Goal: Task Accomplishment & Management: Use online tool/utility

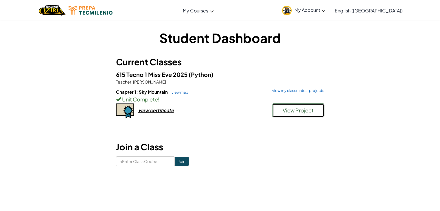
click at [281, 112] on button "View Project" at bounding box center [298, 111] width 52 height 14
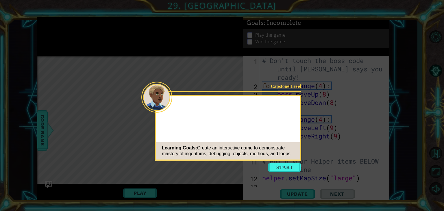
click at [285, 167] on button "Start" at bounding box center [284, 167] width 33 height 9
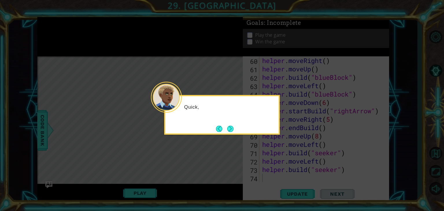
scroll to position [520, 0]
click at [176, 106] on div at bounding box center [166, 97] width 31 height 31
click at [230, 132] on button "Next" at bounding box center [230, 129] width 6 height 6
click at [230, 130] on button "Next" at bounding box center [230, 129] width 6 height 6
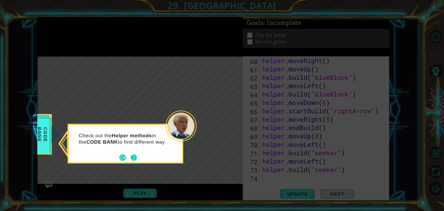
click at [134, 154] on footer at bounding box center [128, 157] width 18 height 9
click at [134, 160] on button "Next" at bounding box center [134, 158] width 6 height 6
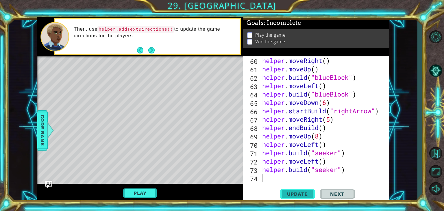
click at [300, 192] on span "Update" at bounding box center [297, 194] width 33 height 6
click at [285, 181] on div "helper . moveRight ( ) helper . moveUp ( ) helper . build ( "blueBlock" ) helpe…" at bounding box center [323, 127] width 125 height 143
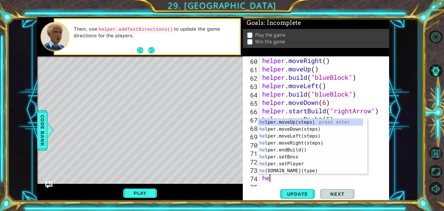
scroll to position [0, 0]
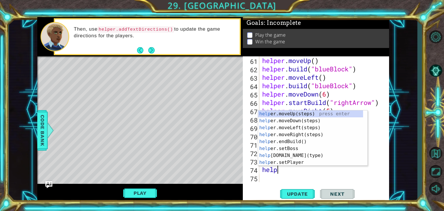
type textarea "helper"
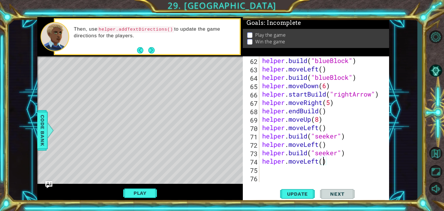
scroll to position [0, 3]
type textarea "helper.moveLeft(4)"
click at [288, 195] on span "Update" at bounding box center [297, 194] width 33 height 6
click at [268, 170] on div "helper . build ( "blueBlock" ) helper . moveLeft ( ) helper . build ( "blueBloc…" at bounding box center [323, 127] width 125 height 143
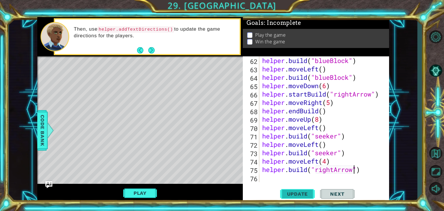
type textarea "[DOMAIN_NAME]("rightArrow")"
click at [295, 193] on span "Update" at bounding box center [297, 194] width 33 height 6
click at [262, 170] on div "helper . build ( "blueBlock" ) helper . moveLeft ( ) helper . build ( "blueBloc…" at bounding box center [323, 127] width 125 height 143
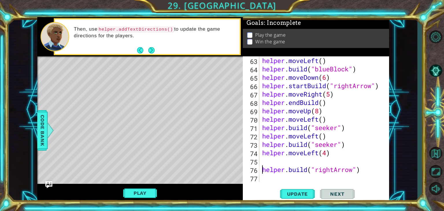
scroll to position [545, 0]
click at [263, 163] on div "helper . moveLeft ( ) helper . build ( "blueBlock" ) helper . moveDown ( 6 ) he…" at bounding box center [323, 127] width 125 height 143
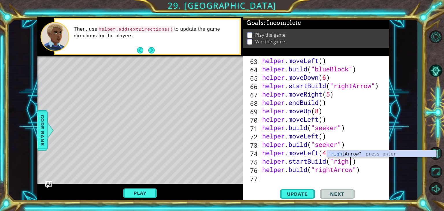
scroll to position [0, 4]
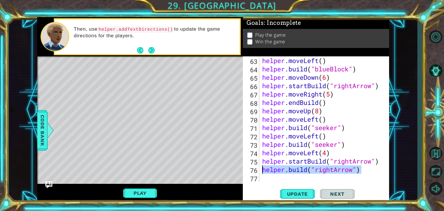
drag, startPoint x: 362, startPoint y: 172, endPoint x: 262, endPoint y: 170, distance: 100.1
click at [262, 170] on div "helper . moveLeft ( ) helper . build ( "blueBlock" ) helper . moveDown ( 6 ) he…" at bounding box center [323, 127] width 125 height 143
type textarea "[DOMAIN_NAME]("rightArrow")"
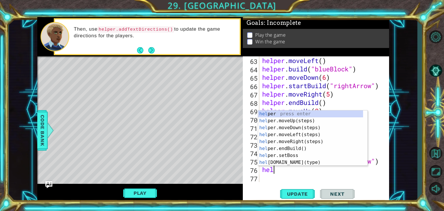
scroll to position [0, 0]
type textarea "helper"
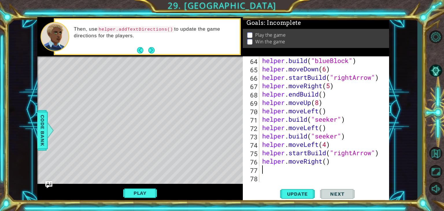
scroll to position [553, 0]
type textarea "helper.moveRight(3)"
click at [266, 172] on div "helper . build ( "blueBlock" ) helper . moveDown ( 6 ) helper . startBuild ( "r…" at bounding box center [323, 127] width 125 height 143
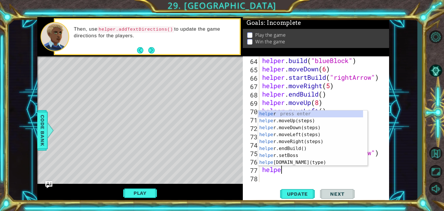
scroll to position [0, 1]
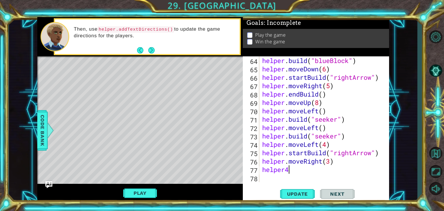
type textarea "helper"
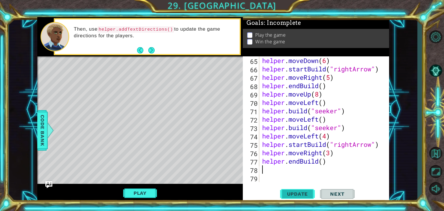
click at [294, 190] on button "Update" at bounding box center [297, 194] width 35 height 15
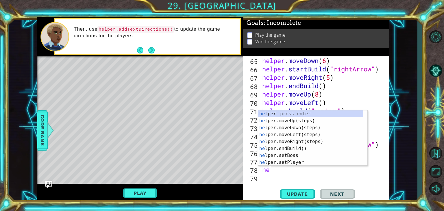
scroll to position [0, 0]
type textarea "helper"
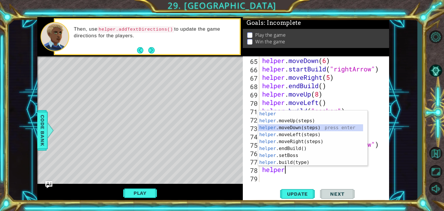
scroll to position [570, 0]
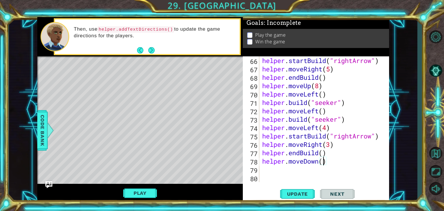
type textarea "helper.moveDown(2)"
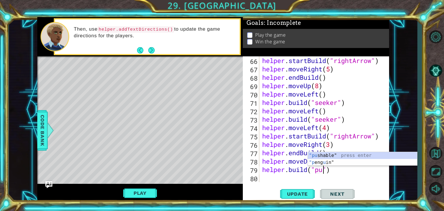
scroll to position [0, 3]
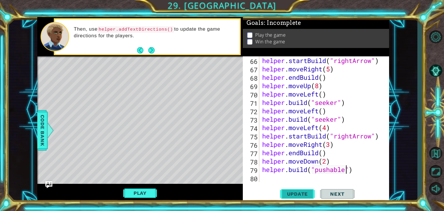
type textarea "[DOMAIN_NAME]("pushable")"
click at [303, 191] on button "Update" at bounding box center [297, 194] width 35 height 15
click at [263, 178] on div "helper . startBuild ( "rightArrow" ) helper . moveRight ( 5 ) helper . endBuild…" at bounding box center [323, 127] width 125 height 143
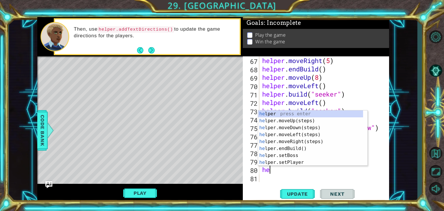
scroll to position [0, 0]
type textarea "hele"
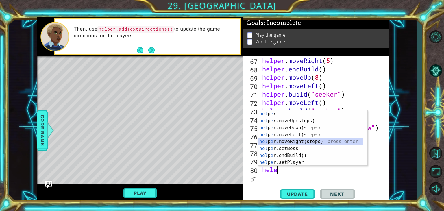
type textarea "ç"
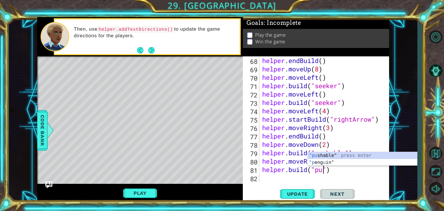
scroll to position [0, 3]
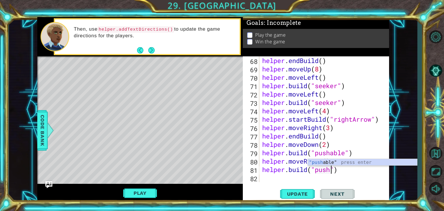
type textarea "[DOMAIN_NAME]("pushable")"
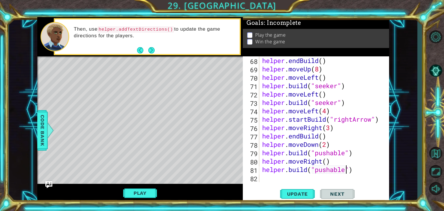
click at [353, 171] on div "helper . endBuild ( ) helper . moveUp ( 8 ) helper . moveLeft ( ) helper . buil…" at bounding box center [323, 127] width 125 height 143
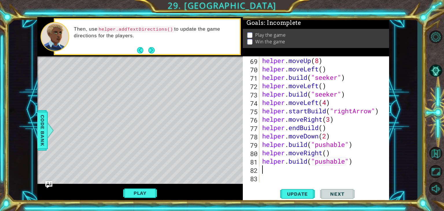
scroll to position [596, 0]
click at [302, 196] on span "Update" at bounding box center [297, 194] width 33 height 6
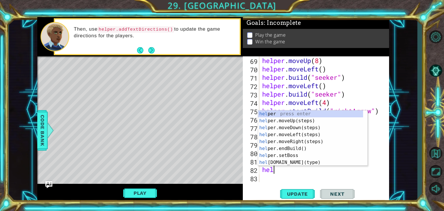
scroll to position [0, 0]
type textarea "helpe"
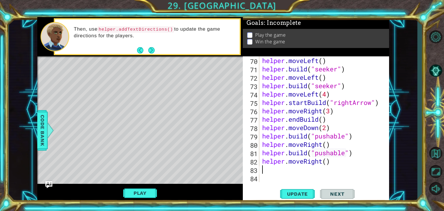
scroll to position [604, 0]
type textarea "helper.moveRight(2)"
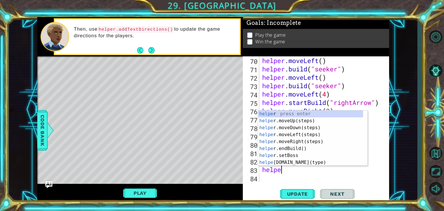
scroll to position [0, 1]
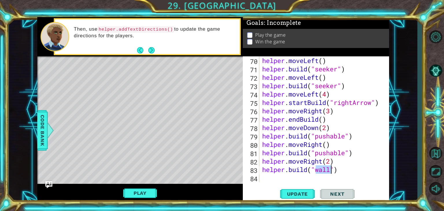
click at [309, 169] on div "helper . moveLeft ( ) helper . build ( "seeker" ) helper . moveLeft ( ) helper …" at bounding box center [323, 127] width 125 height 143
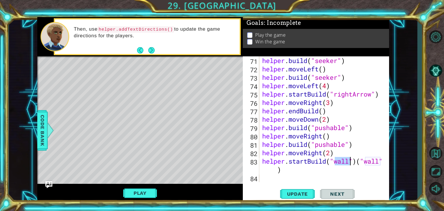
scroll to position [612, 0]
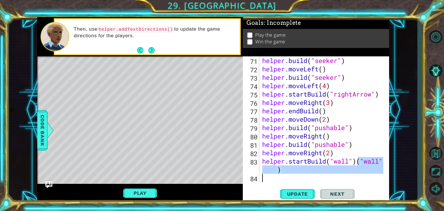
drag, startPoint x: 357, startPoint y: 162, endPoint x: 367, endPoint y: 174, distance: 15.4
click at [367, 174] on div "helper . build ( "seeker" ) helper . moveLeft ( ) helper . build ( "seeker" ) h…" at bounding box center [323, 127] width 125 height 143
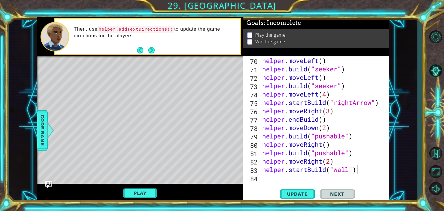
scroll to position [604, 0]
click at [348, 170] on div "helper . moveLeft ( ) helper . build ( "seeker" ) helper . moveLeft ( ) helper …" at bounding box center [323, 127] width 125 height 143
type textarea "helper.startBuild("downArrow")"
click at [288, 180] on div "helper . moveLeft ( ) helper . build ( "seeker" ) helper . moveLeft ( ) helper …" at bounding box center [323, 127] width 125 height 143
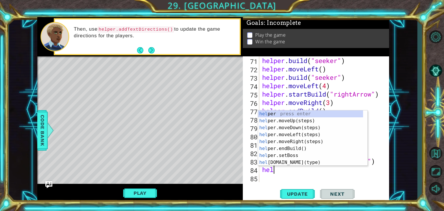
scroll to position [0, 0]
type textarea "helper"
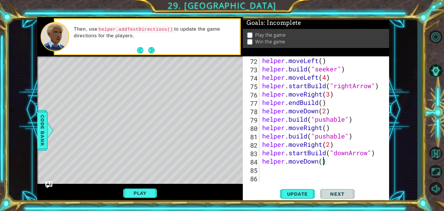
scroll to position [0, 3]
click at [289, 192] on span "Update" at bounding box center [297, 194] width 33 height 6
type textarea "helper.moveDown(3)"
click at [300, 196] on span "Update" at bounding box center [297, 194] width 33 height 6
click at [269, 169] on div "helper . moveLeft ( ) helper . build ( "seeker" ) helper . moveLeft ( 4 ) helpe…" at bounding box center [323, 127] width 125 height 143
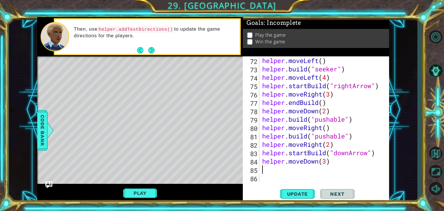
scroll to position [0, 0]
click at [350, 152] on div "helper . moveLeft ( ) helper . build ( "seeker" ) helper . moveLeft ( 4 ) helpe…" at bounding box center [323, 127] width 125 height 143
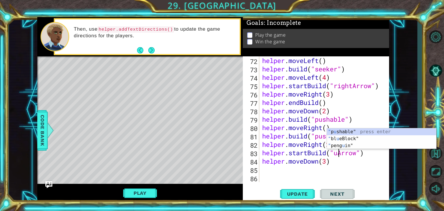
scroll to position [0, 3]
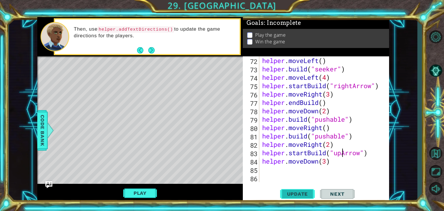
type textarea "helper.startBuild("upArrow")"
click at [304, 198] on button "Update" at bounding box center [297, 194] width 35 height 15
click at [293, 177] on div "helper . moveLeft ( ) helper . build ( "seeker" ) helper . moveLeft ( 4 ) helpe…" at bounding box center [323, 127] width 125 height 143
click at [288, 170] on div "helper . moveLeft ( ) helper . build ( "seeker" ) helper . moveLeft ( 4 ) helpe…" at bounding box center [323, 127] width 125 height 143
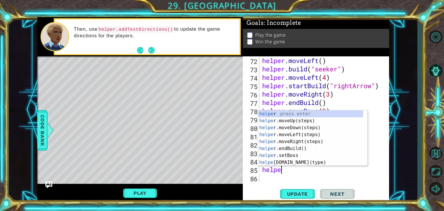
type textarea "helper"
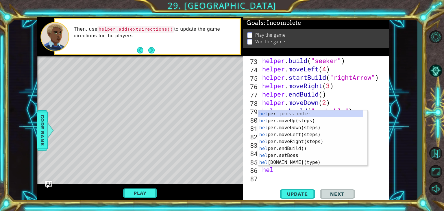
type textarea "helper"
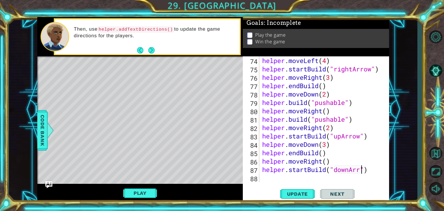
scroll to position [0, 5]
type textarea "helper.startBuild("downArrow")"
click at [277, 176] on div "helper . moveLeft ( 4 ) helper . startBuild ( "rightArrow" ) helper . moveRight…" at bounding box center [323, 127] width 125 height 143
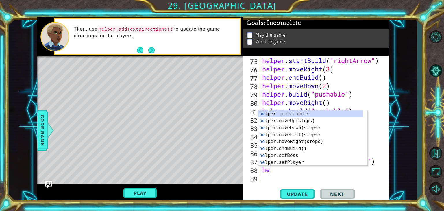
scroll to position [0, 0]
type textarea "help"
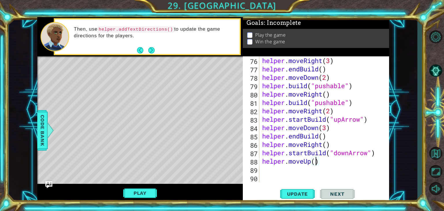
scroll to position [0, 2]
type textarea "helper.moveUp(3)"
click at [289, 191] on span "Update" at bounding box center [297, 194] width 33 height 6
click at [265, 171] on div "helper . moveRight ( 3 ) helper . endBuild ( ) helper . moveDown ( 2 ) helper .…" at bounding box center [323, 127] width 125 height 143
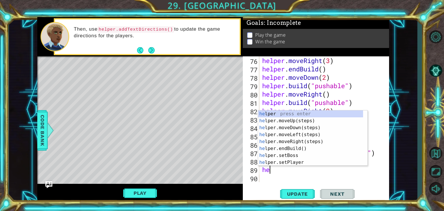
scroll to position [0, 0]
type textarea "helper"
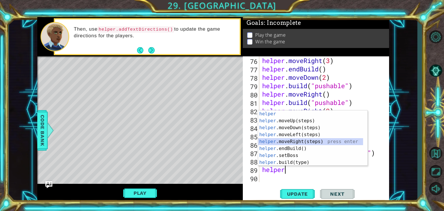
scroll to position [663, 0]
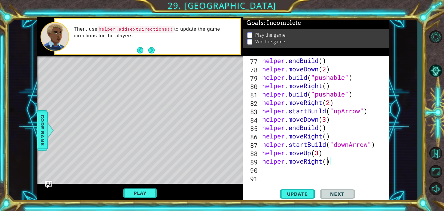
type textarea "helper.moveRight(2)"
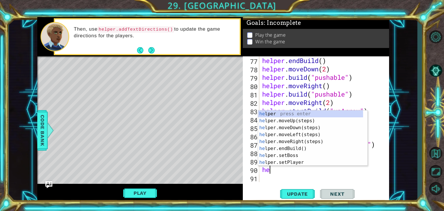
scroll to position [0, 0]
type textarea "helper"
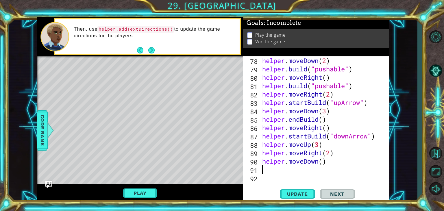
scroll to position [671, 0]
click at [323, 163] on div "helper . moveDown ( 2 ) helper . build ( "pushable" ) helper . moveRight ( ) he…" at bounding box center [323, 127] width 125 height 143
type textarea "helper.moveDown(2)"
click at [287, 169] on div "helper . moveDown ( 2 ) helper . build ( "pushable" ) helper . moveRight ( ) he…" at bounding box center [323, 127] width 125 height 143
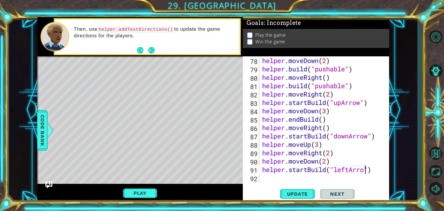
scroll to position [0, 5]
type textarea "helper.startBuild("leftArrow")"
click at [279, 176] on div "helper . moveDown ( 2 ) helper . build ( "pushable" ) helper . moveRight ( ) he…" at bounding box center [323, 127] width 125 height 143
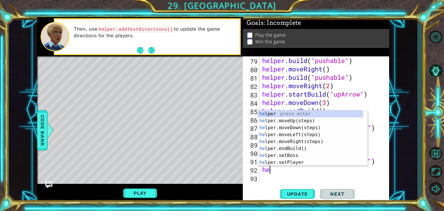
scroll to position [0, 0]
type textarea "helper"
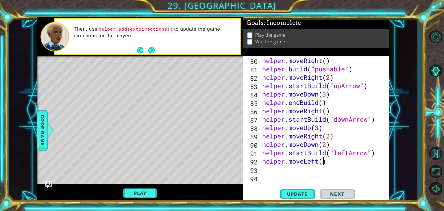
scroll to position [0, 3]
click at [284, 192] on span "Update" at bounding box center [297, 194] width 33 height 6
click at [323, 138] on div "helper . moveRight ( ) helper . build ( "pushable" ) helper . moveRight ( 2 ) h…" at bounding box center [323, 127] width 125 height 143
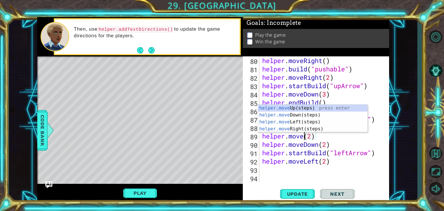
scroll to position [0, 2]
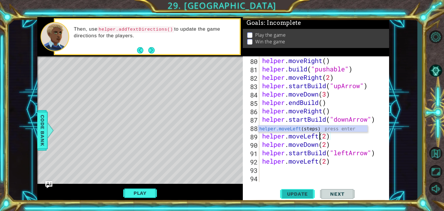
click at [305, 193] on span "Update" at bounding box center [297, 194] width 33 height 6
type textarea "helper.moveRight(2)"
click at [304, 193] on span "Update" at bounding box center [297, 194] width 33 height 6
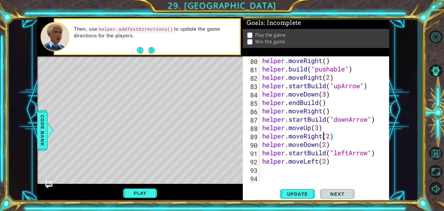
click at [261, 137] on div "helper . moveRight ( ) helper . build ( "pushable" ) helper . moveRight ( 2 ) h…" at bounding box center [323, 127] width 125 height 143
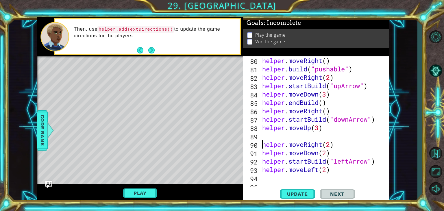
scroll to position [688, 0]
click at [261, 137] on div "helper . moveRight ( ) helper . build ( "pushable" ) helper . moveRight ( 2 ) h…" at bounding box center [323, 127] width 125 height 143
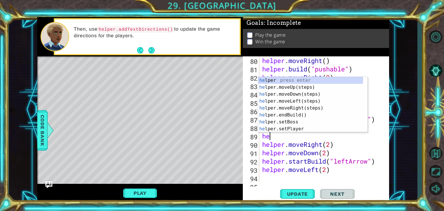
scroll to position [0, 0]
type textarea "helper"
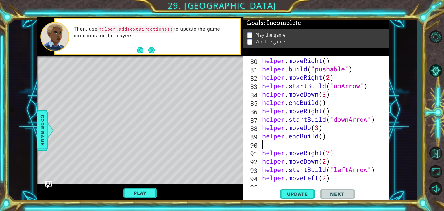
click at [261, 152] on div "80 81 82 83 84 85 86 87 88 89 90 91 92 93 94 95 helper . moveRight ( ) helper .…" at bounding box center [315, 119] width 145 height 126
click at [262, 152] on div "helper . moveRight ( ) helper . build ( "pushable" ) helper . moveRight ( 2 ) h…" at bounding box center [323, 127] width 125 height 143
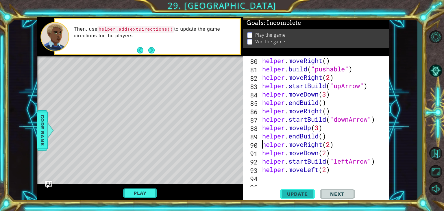
click at [303, 193] on span "Update" at bounding box center [297, 194] width 33 height 6
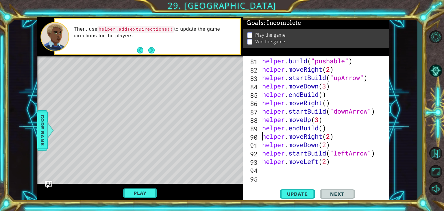
scroll to position [696, 0]
click at [322, 138] on div "helper . moveRight ( ) helper . build ( "pushable" ) helper . moveRight ( 2 ) h…" at bounding box center [323, 119] width 125 height 143
type textarea "helper.moveLeft(2)"
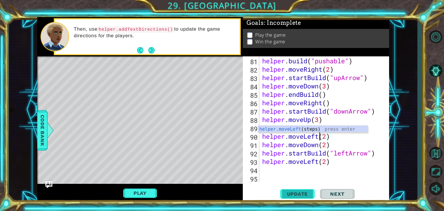
click at [297, 197] on span "Update" at bounding box center [297, 194] width 33 height 6
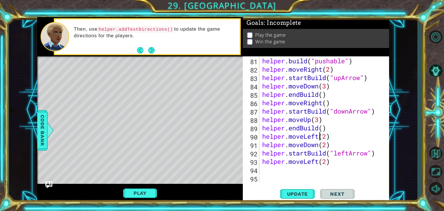
click at [266, 176] on div "helper . moveRight ( ) helper . build ( "pushable" ) helper . moveRight ( 2 ) h…" at bounding box center [323, 119] width 125 height 143
click at [269, 173] on div "helper . build ( "pushable" ) helper . moveRight ( 2 ) helper . startBuild ( "u…" at bounding box center [323, 127] width 125 height 143
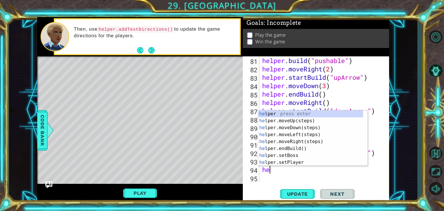
scroll to position [0, 0]
type textarea "helper"
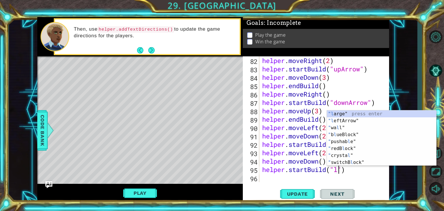
scroll to position [0, 3]
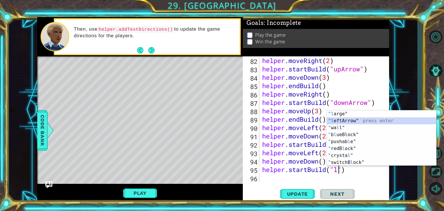
type textarea "helper.startBuild("leftArrow")"
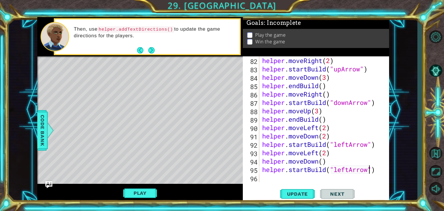
click at [271, 178] on div "helper . moveRight ( 2 ) helper . startBuild ( "upArrow" ) helper . moveDown ( …" at bounding box center [323, 127] width 125 height 143
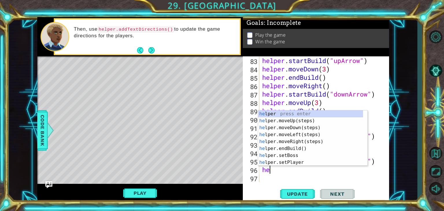
scroll to position [0, 0]
type textarea "helpe"
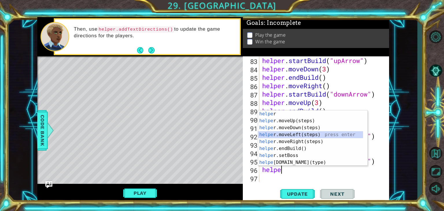
scroll to position [721, 0]
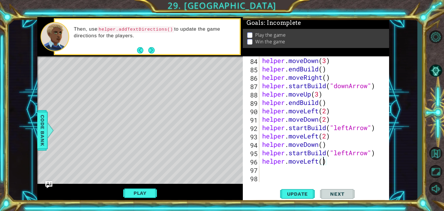
type textarea "helper.moveLeft(2)"
click at [307, 193] on span "Update" at bounding box center [297, 194] width 33 height 6
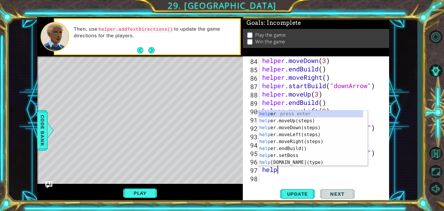
type textarea "helper"
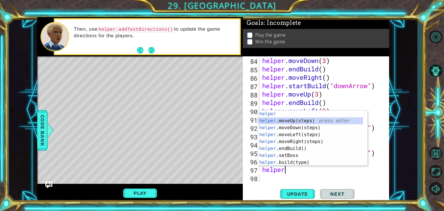
scroll to position [730, 0]
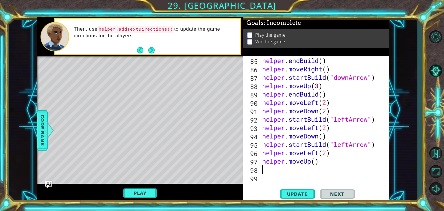
type textarea "helper.moveUp()"
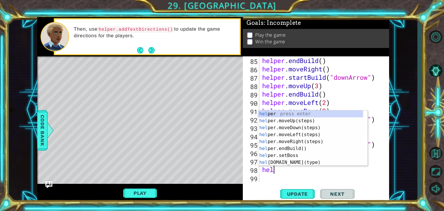
scroll to position [0, 0]
type textarea "helpe"
click at [271, 178] on div "helper . endBuild ( ) helper . moveRight ( ) helper . startBuild ( "downArrow" …" at bounding box center [323, 127] width 125 height 143
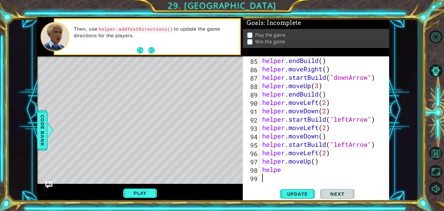
click at [263, 159] on div "helper . endBuild ( ) helper . moveRight ( ) helper . startBuild ( "downArrow" …" at bounding box center [323, 127] width 125 height 143
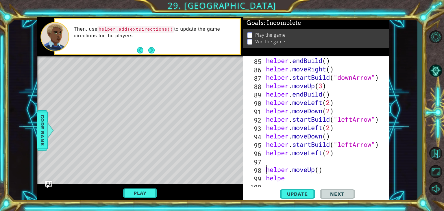
type textarea "helper.moveUp()"
click at [263, 159] on div "helper.moveUp() 85 86 87 88 89 90 91 92 93 94 95 96 97 98 99 100 helper . endBu…" at bounding box center [315, 119] width 145 height 126
click at [269, 160] on div "helper . endBuild ( ) helper . moveRight ( ) helper . startBuild ( "downArrow" …" at bounding box center [325, 127] width 121 height 143
type textarea "j"
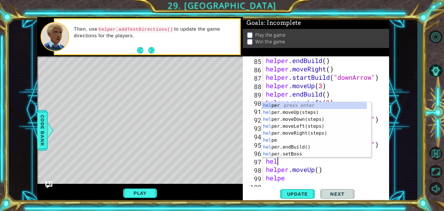
type textarea "helpe"
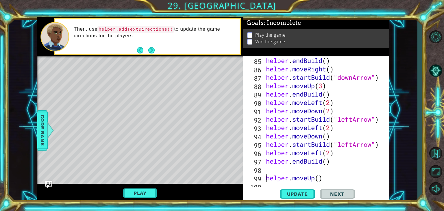
click at [267, 177] on div "helper . endBuild ( ) helper . moveRight ( ) helper . startBuild ( "downArrow" …" at bounding box center [325, 127] width 121 height 143
click at [292, 179] on div "helper . endBuild ( ) helper . moveRight ( ) helper . startBuild ( "downArrow" …" at bounding box center [325, 127] width 121 height 143
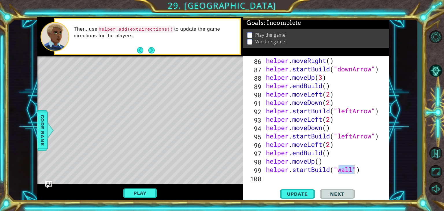
scroll to position [0, 3]
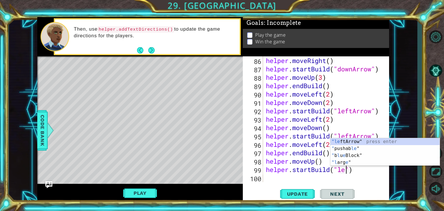
type textarea "helper.startBuild("leftArrow")"
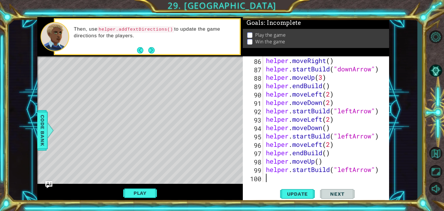
click at [274, 178] on div "helper . moveRight ( ) helper . startBuild ( "downArrow" ) helper . moveUp ( 3 …" at bounding box center [325, 127] width 121 height 143
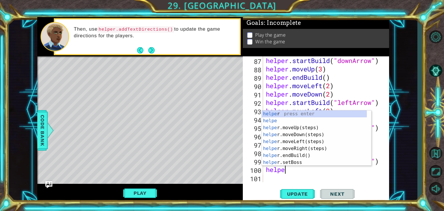
type textarea "helper"
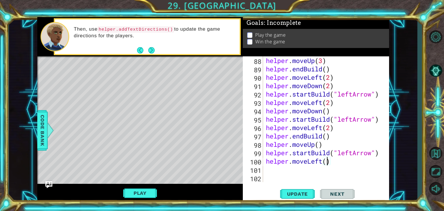
type textarea "helper.moveLeft(2)"
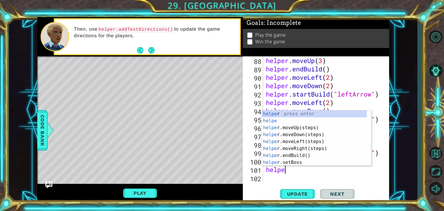
type textarea "helper"
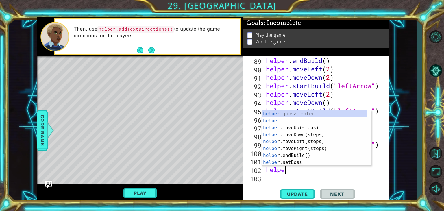
type textarea "helper"
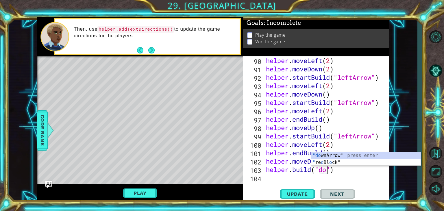
type textarea "[DOMAIN_NAME]("downArrow")"
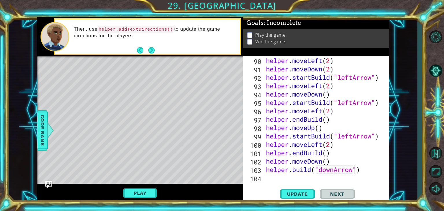
click at [275, 177] on div "helper . moveLeft ( 2 ) helper . moveDown ( 2 ) helper . startBuild ( "leftArro…" at bounding box center [325, 127] width 121 height 143
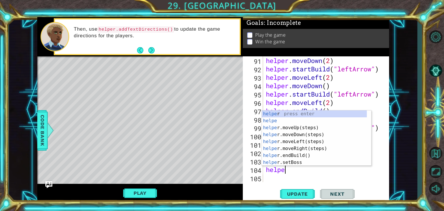
type textarea "helper"
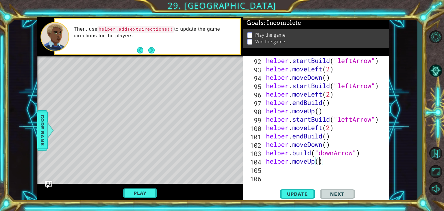
type textarea "helper.moveUp(3)"
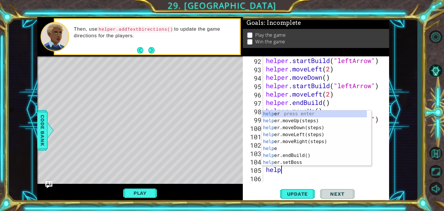
type textarea "helper"
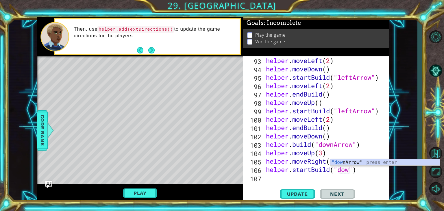
type textarea "helper.startBuild("downArrow")"
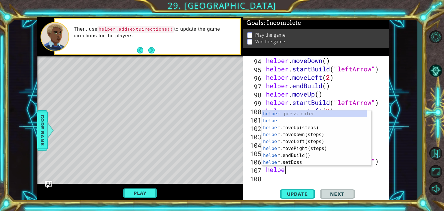
type textarea "helper"
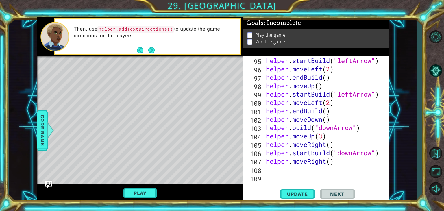
type textarea "helper.moveRight(2)"
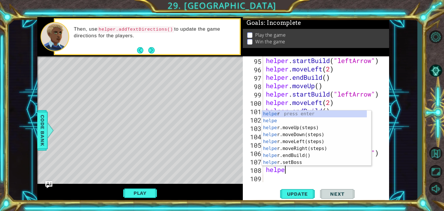
type textarea "helper"
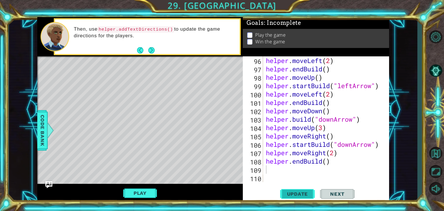
click at [289, 192] on span "Update" at bounding box center [297, 194] width 33 height 6
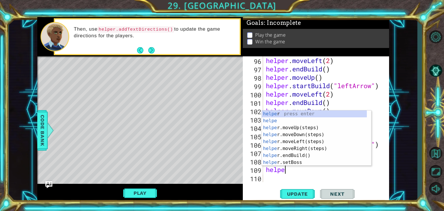
type textarea "helper"
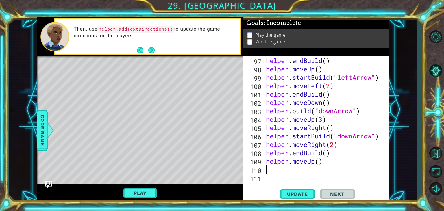
scroll to position [830, 0]
type textarea "helper.moveUp(2)"
click at [295, 173] on div "helper . endBuild ( ) helper . moveUp ( ) helper . startBuild ( "leftArrow" ) h…" at bounding box center [325, 127] width 121 height 143
click at [294, 172] on div "helper . endBuild ( ) helper . moveUp ( ) helper . startBuild ( "leftArrow" ) h…" at bounding box center [325, 127] width 121 height 143
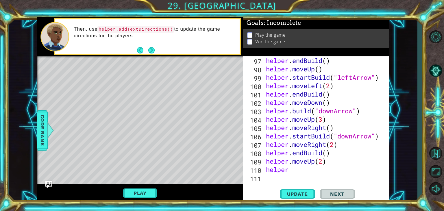
type textarea "helper."
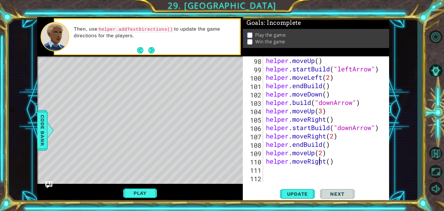
click at [331, 162] on div "helper . moveUp ( ) helper . startBuild ( "leftArrow" ) helper . moveLeft ( 2 )…" at bounding box center [325, 127] width 121 height 143
type textarea "helper.moveRight(4)"
click at [295, 195] on span "Update" at bounding box center [297, 194] width 33 height 6
click at [272, 169] on div "helper . moveUp ( ) helper . startBuild ( "leftArrow" ) helper . moveLeft ( 2 )…" at bounding box center [325, 127] width 121 height 143
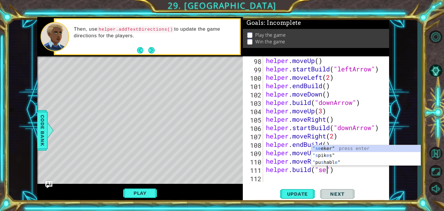
scroll to position [0, 3]
type textarea "[DOMAIN_NAME]("seeker")"
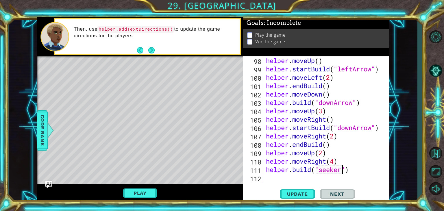
click at [283, 178] on div "helper . moveUp ( ) helper . startBuild ( "leftArrow" ) helper . moveLeft ( 2 )…" at bounding box center [325, 127] width 121 height 143
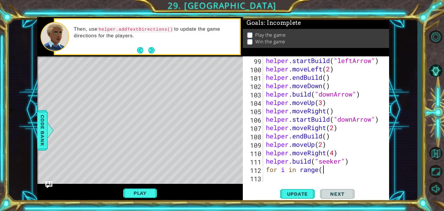
scroll to position [0, 2]
type textarea "for i in range(8)"
click at [283, 178] on div "helper . startBuild ( "leftArrow" ) helper . moveLeft ( 2 ) helper . endBuild (…" at bounding box center [325, 127] width 121 height 143
type textarea "s"
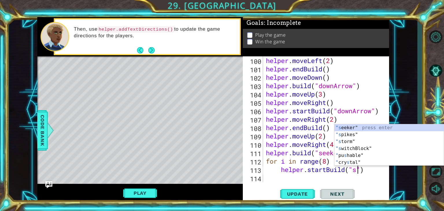
scroll to position [0, 4]
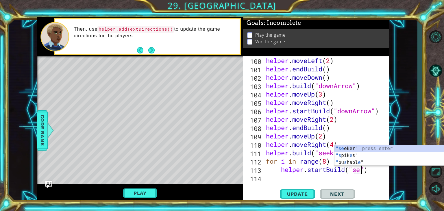
type textarea "helper.startBuild("seeker")"
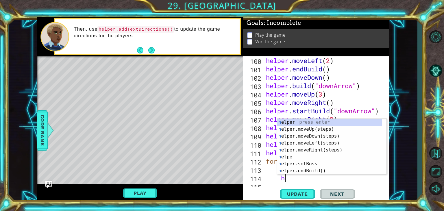
scroll to position [864, 0]
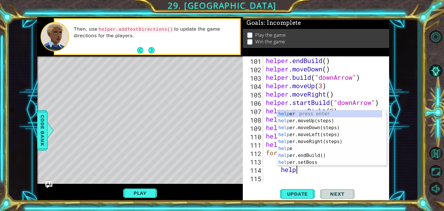
type textarea "helper"
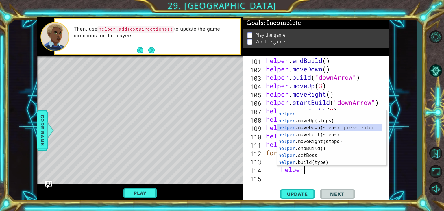
scroll to position [872, 0]
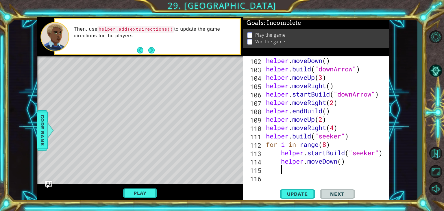
type textarea "h"
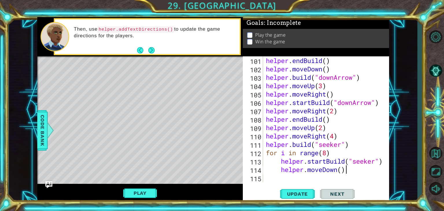
scroll to position [864, 0]
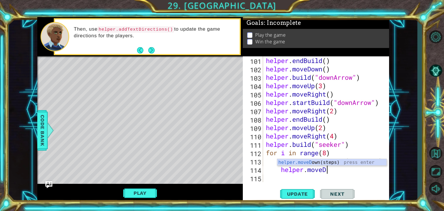
type textarea "helper.move"
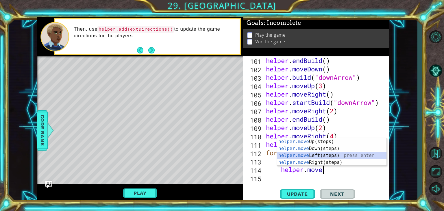
scroll to position [872, 0]
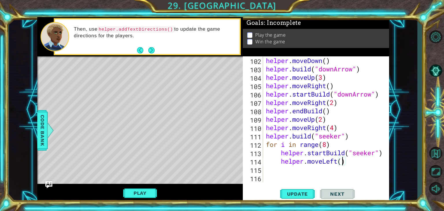
type textarea "helper.moveLeft(4)"
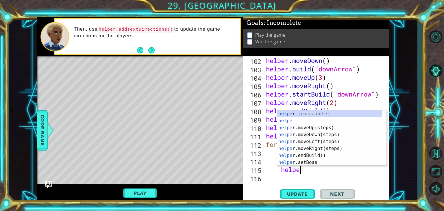
type textarea "helper"
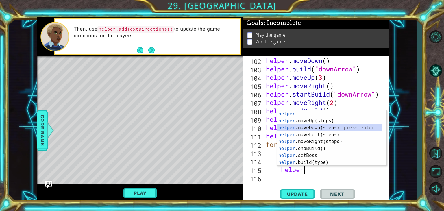
scroll to position [880, 0]
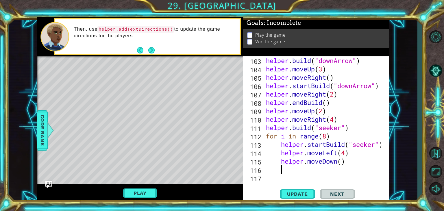
type textarea "helper.moveDown()"
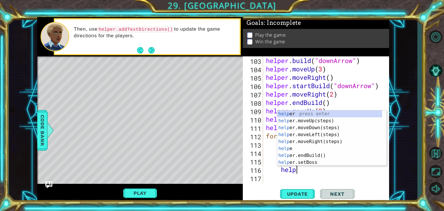
type textarea "helper"
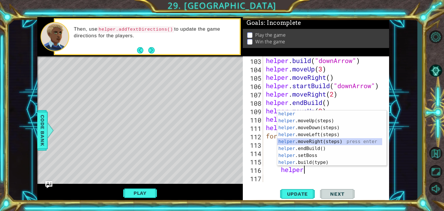
scroll to position [0, 0]
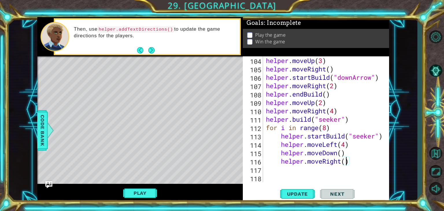
type textarea "helper.moveRight(4)"
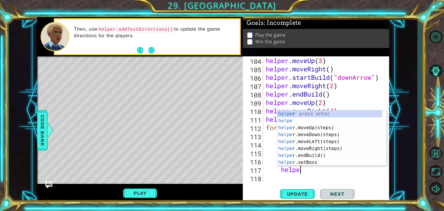
type textarea "helper"
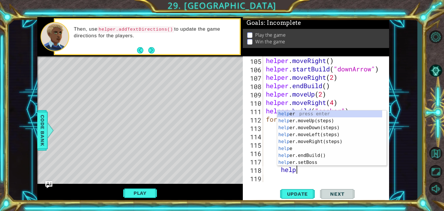
type textarea "helper"
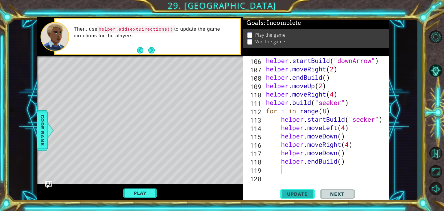
click at [297, 191] on button "Update" at bounding box center [297, 194] width 35 height 15
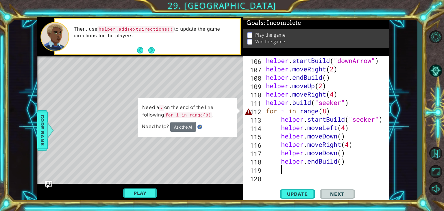
click at [334, 108] on div "helper . startBuild ( "downArrow" ) helper . moveRight ( 2 ) helper . endBuild …" at bounding box center [325, 127] width 121 height 143
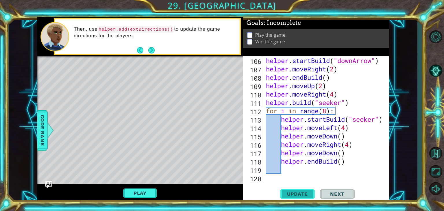
click at [305, 193] on span "Update" at bounding box center [297, 194] width 33 height 6
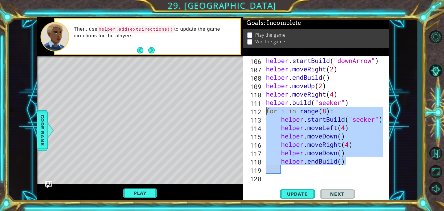
drag, startPoint x: 351, startPoint y: 165, endPoint x: 266, endPoint y: 111, distance: 100.3
click at [266, 111] on div "helper . startBuild ( "downArrow" ) helper . moveRight ( 2 ) helper . endBuild …" at bounding box center [325, 127] width 121 height 143
type textarea "for i in range(8): helper.startBuild("seeker")"
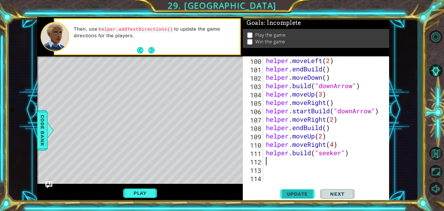
click at [292, 194] on span "Update" at bounding box center [297, 194] width 33 height 6
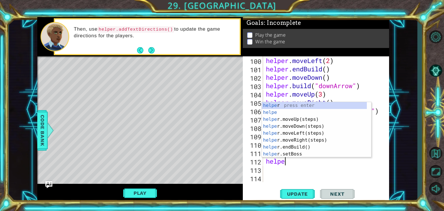
scroll to position [0, 1]
type textarea "helper"
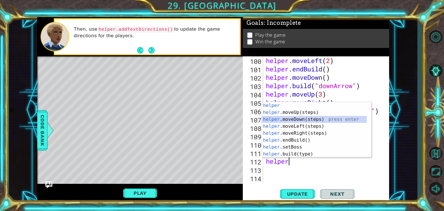
scroll to position [0, 0]
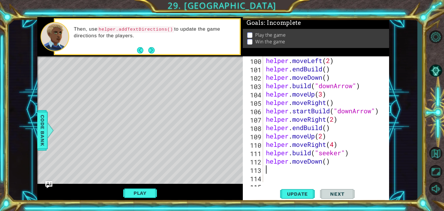
type textarea "helper.moveDown()"
type textarea "helper.moveDown(5)"
click at [277, 166] on div "helper . moveLeft ( 2 ) helper . endBuild ( ) helper . moveDown ( ) helper . bu…" at bounding box center [325, 127] width 121 height 143
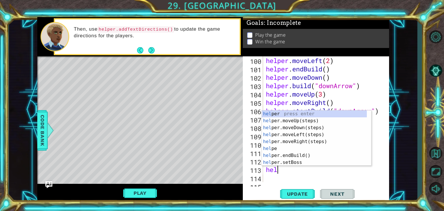
scroll to position [0, 0]
type textarea "helper"
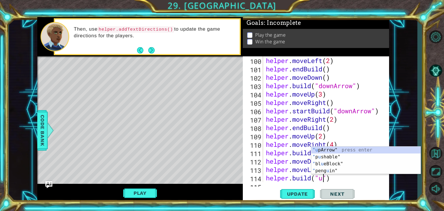
scroll to position [0, 3]
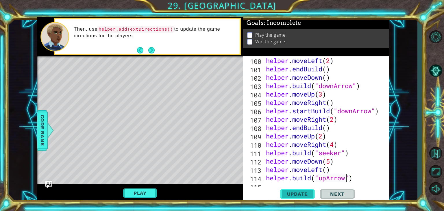
type textarea "[DOMAIN_NAME]("upArrow")"
click at [295, 195] on span "Update" at bounding box center [297, 194] width 33 height 6
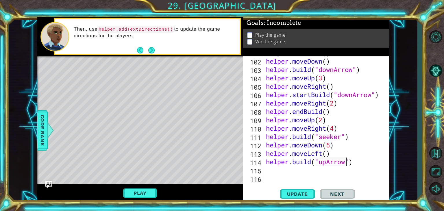
scroll to position [872, 0]
click at [278, 170] on div "helper . endBuild ( ) helper . moveDown ( ) helper . build ( "downArrow" ) help…" at bounding box center [325, 120] width 121 height 143
type textarea "h"
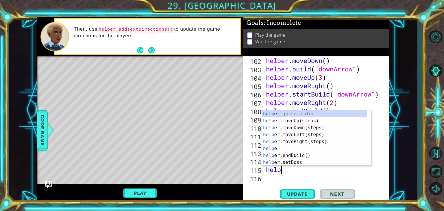
type textarea "helper"
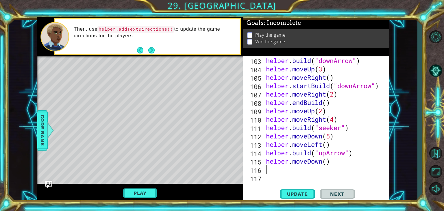
scroll to position [880, 0]
click at [329, 160] on div "helper . build ( "downArrow" ) helper . moveUp ( 3 ) helper . moveRight ( ) hel…" at bounding box center [325, 127] width 121 height 143
type textarea "helper.moveDown(2)"
click at [279, 167] on div "helper . build ( "downArrow" ) helper . moveUp ( 3 ) helper . moveRight ( ) hel…" at bounding box center [325, 127] width 121 height 143
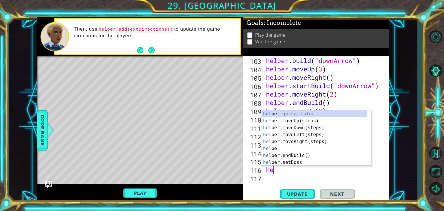
scroll to position [0, 0]
type textarea "helper"
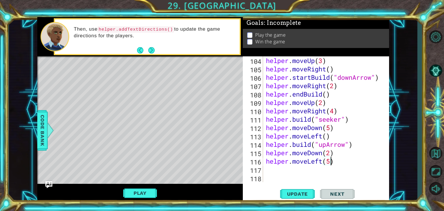
scroll to position [0, 3]
type textarea "helper.moveLeft(5)"
click at [303, 191] on span "Update" at bounding box center [297, 194] width 33 height 6
click at [278, 171] on div "helper . moveUp ( 3 ) helper . moveRight ( ) helper . startBuild ( "downArrow" …" at bounding box center [325, 127] width 121 height 143
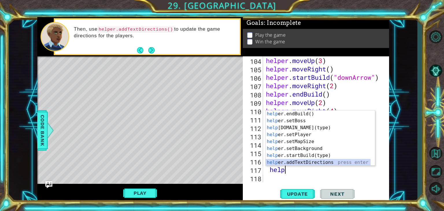
scroll to position [42, 0]
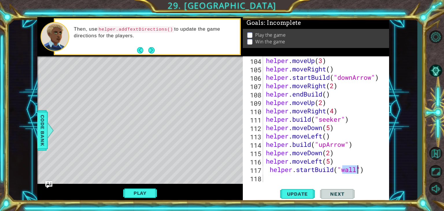
click at [270, 170] on div "helper . moveUp ( 3 ) helper . moveRight ( ) helper . startBuild ( "downArrow" …" at bounding box center [325, 127] width 121 height 143
click at [354, 171] on div "helper . moveUp ( 3 ) helper . moveRight ( ) helper . startBuild ( "downArrow" …" at bounding box center [325, 127] width 121 height 143
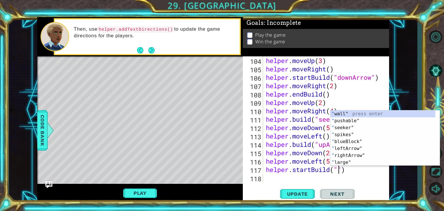
scroll to position [0, 0]
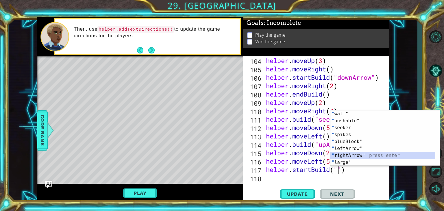
type textarea "helper.startBuild("rightArrow")"
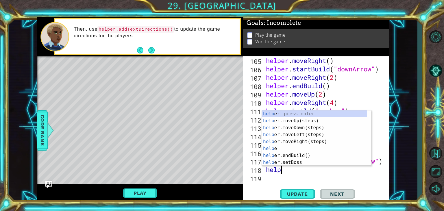
type textarea "helper"
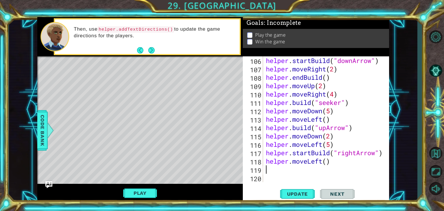
scroll to position [906, 0]
type textarea "helper.moveLeft()"
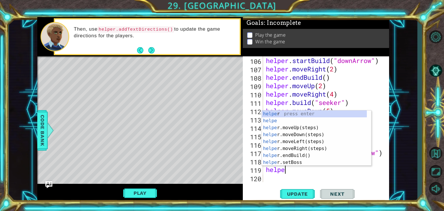
scroll to position [0, 1]
type textarea "helper"
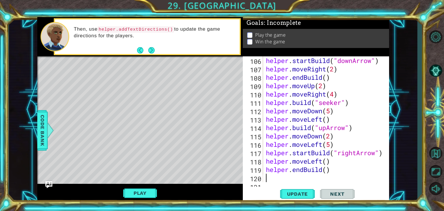
scroll to position [914, 0]
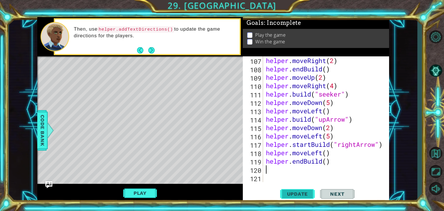
click at [297, 195] on span "Update" at bounding box center [297, 194] width 33 height 6
